Goal: Check status: Check status

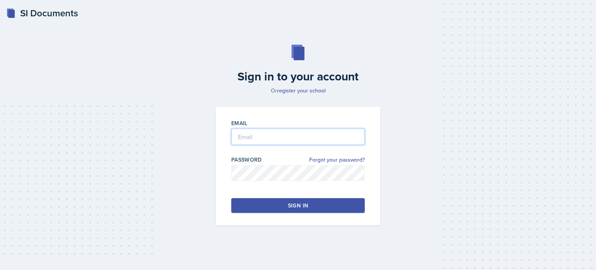
type input "[EMAIL_ADDRESS][DOMAIN_NAME]"
click at [300, 207] on div "Sign in" at bounding box center [298, 205] width 20 height 8
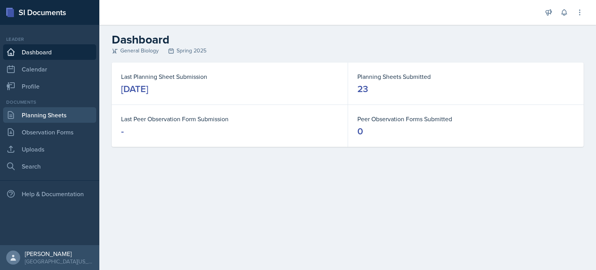
click at [43, 115] on link "Planning Sheets" at bounding box center [49, 115] width 93 height 16
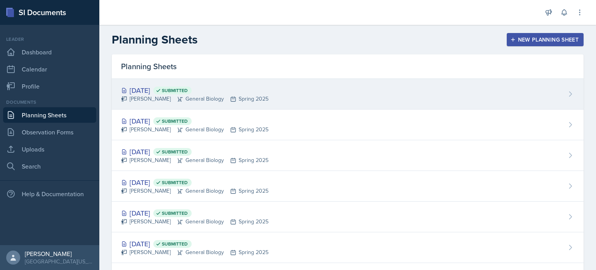
click at [151, 92] on div "[DATE] Submitted" at bounding box center [194, 90] width 147 height 10
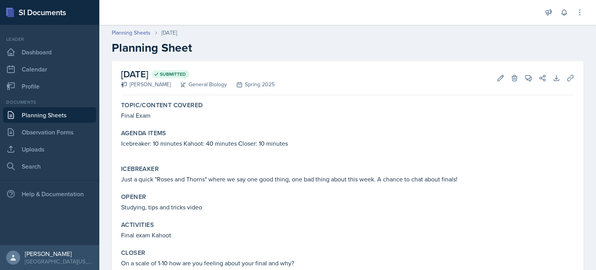
click at [70, 115] on link "Planning Sheets" at bounding box center [49, 115] width 93 height 16
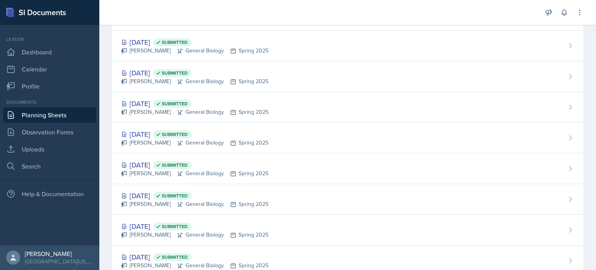
scroll to position [530, 0]
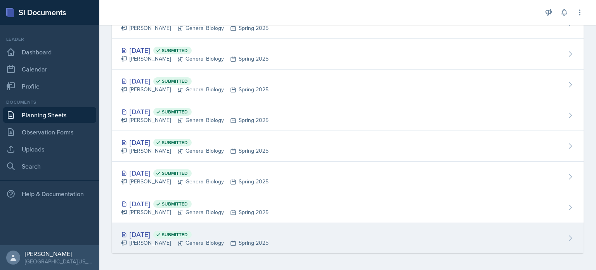
click at [153, 239] on div "[PERSON_NAME] General Biology Spring 2025" at bounding box center [194, 243] width 147 height 8
